Goal: Find specific page/section: Find specific page/section

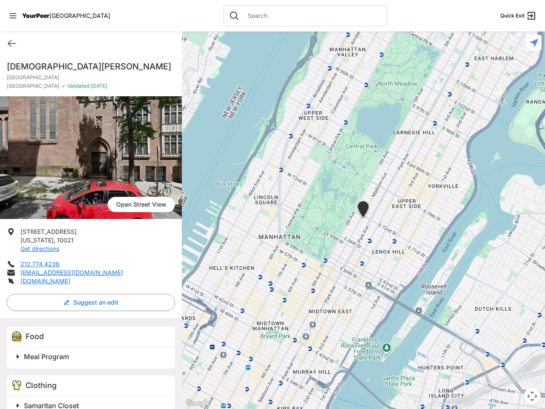
click at [13, 16] on icon at bounding box center [12, 15] width 7 height 5
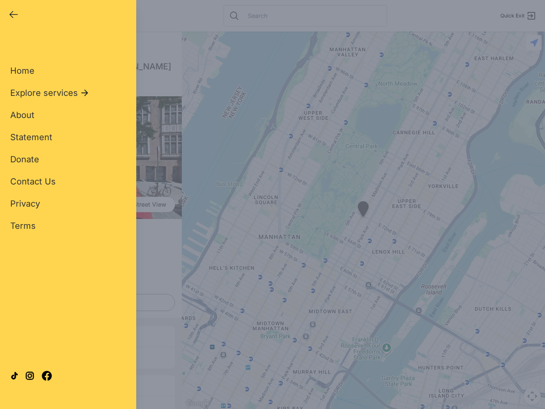
click at [12, 43] on div "Home Explore services About Statement Donate Contact Us Privacy Terms" at bounding box center [68, 134] width 116 height 194
click at [89, 302] on div "Single Adult Families Soup Kitchen Food Pantry Toiletries Restrooms Showers Lau…" at bounding box center [68, 194] width 116 height 315
click at [18, 357] on div at bounding box center [68, 376] width 116 height 46
click at [92, 357] on div at bounding box center [68, 376] width 116 height 46
click at [18, 404] on div "Close panel YourPeer [GEOGRAPHIC_DATA] Quick Exit Single Adult Families Soup Ki…" at bounding box center [68, 204] width 136 height 409
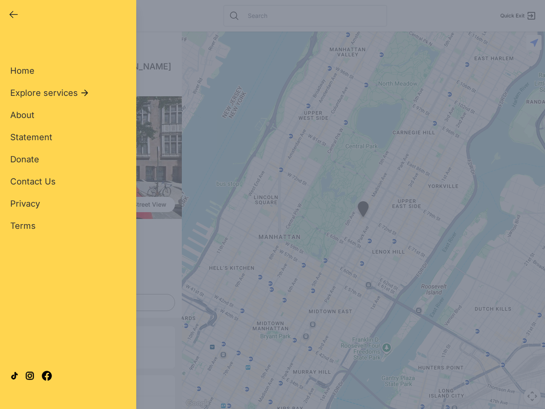
click at [92, 405] on div "Close panel YourPeer [GEOGRAPHIC_DATA] Quick Exit Single Adult Families Soup Ki…" at bounding box center [68, 204] width 136 height 409
click at [363, 220] on div "Close panel YourPeer [GEOGRAPHIC_DATA] Quick Exit Single Adult Families Soup Ki…" at bounding box center [272, 204] width 545 height 409
